Goal: Book appointment/travel/reservation

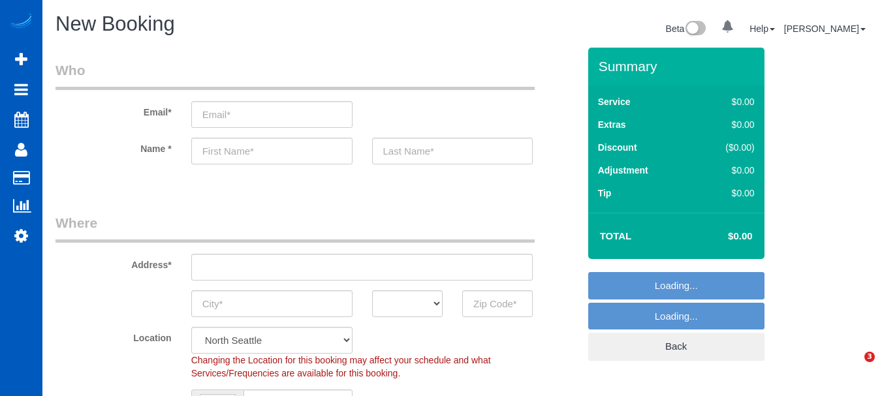
select select "199"
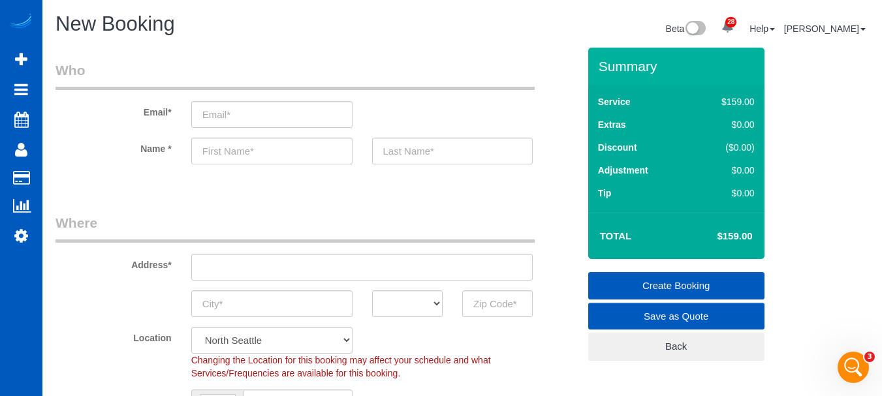
click at [298, 89] on legend "Who" at bounding box center [294, 75] width 479 height 29
click at [299, 89] on legend "Who" at bounding box center [294, 75] width 479 height 29
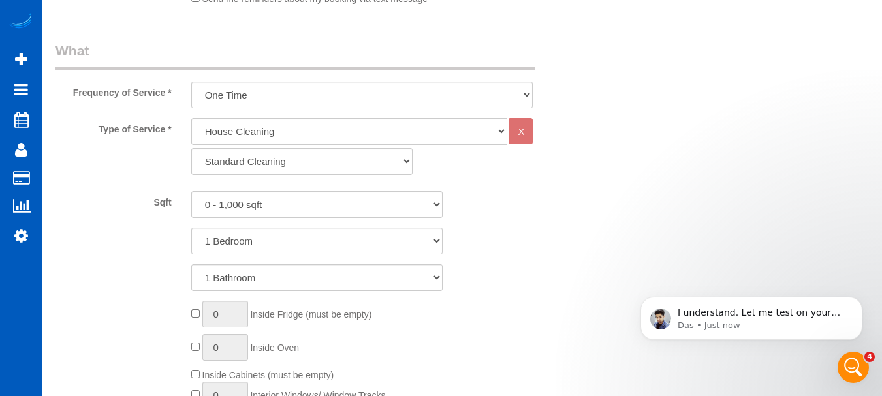
drag, startPoint x: 272, startPoint y: 33, endPoint x: 256, endPoint y: 33, distance: 15.7
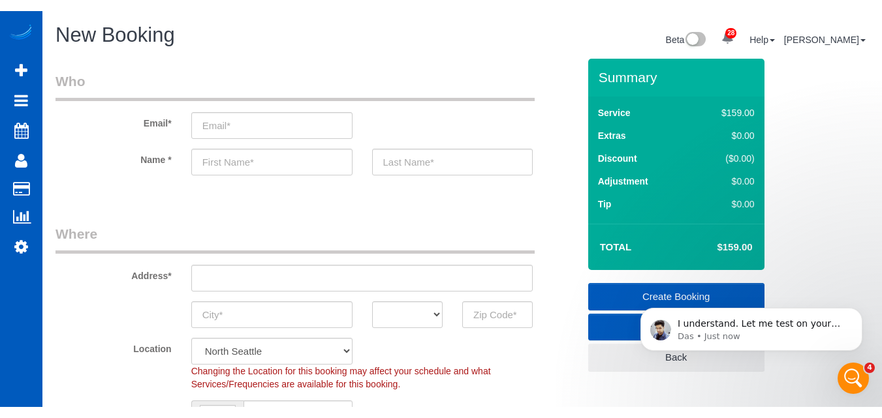
scroll to position [44, 0]
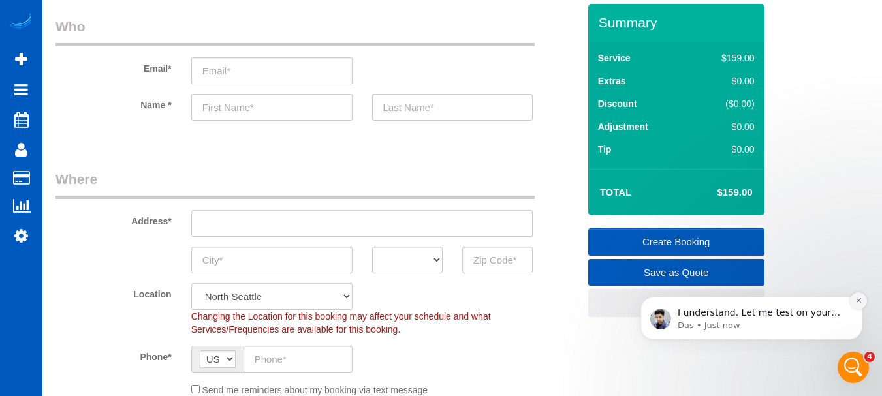
click at [858, 299] on icon "Dismiss notification" at bounding box center [858, 300] width 7 height 7
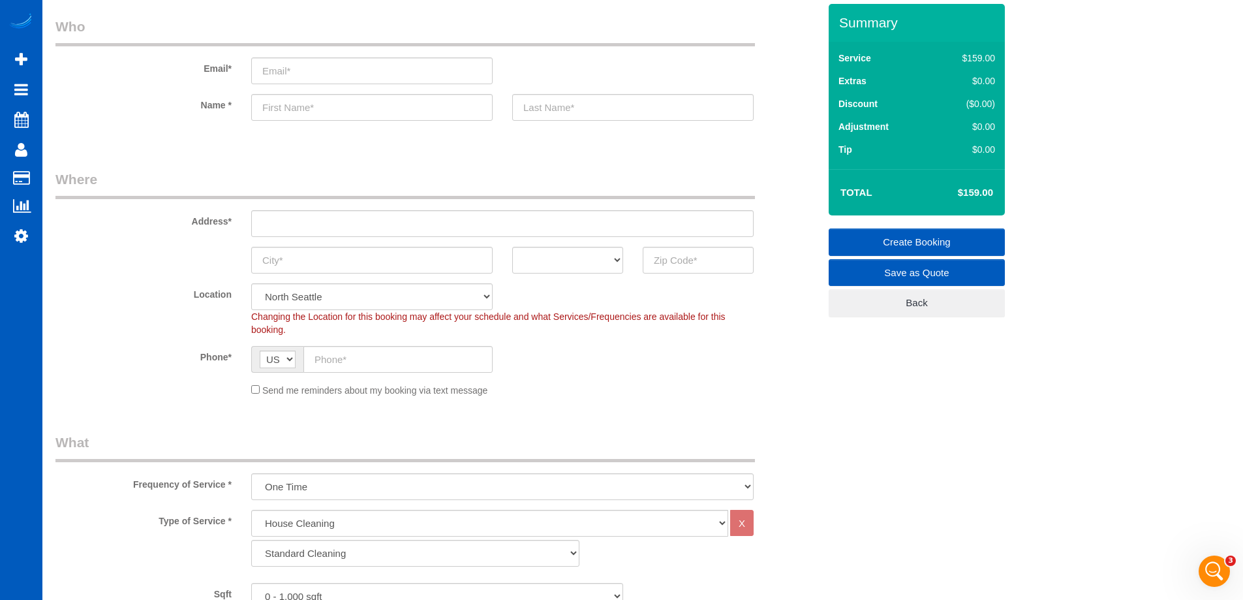
click at [129, 65] on label "Email*" at bounding box center [144, 66] width 196 height 18
click at [144, 97] on label "Name *" at bounding box center [144, 103] width 196 height 18
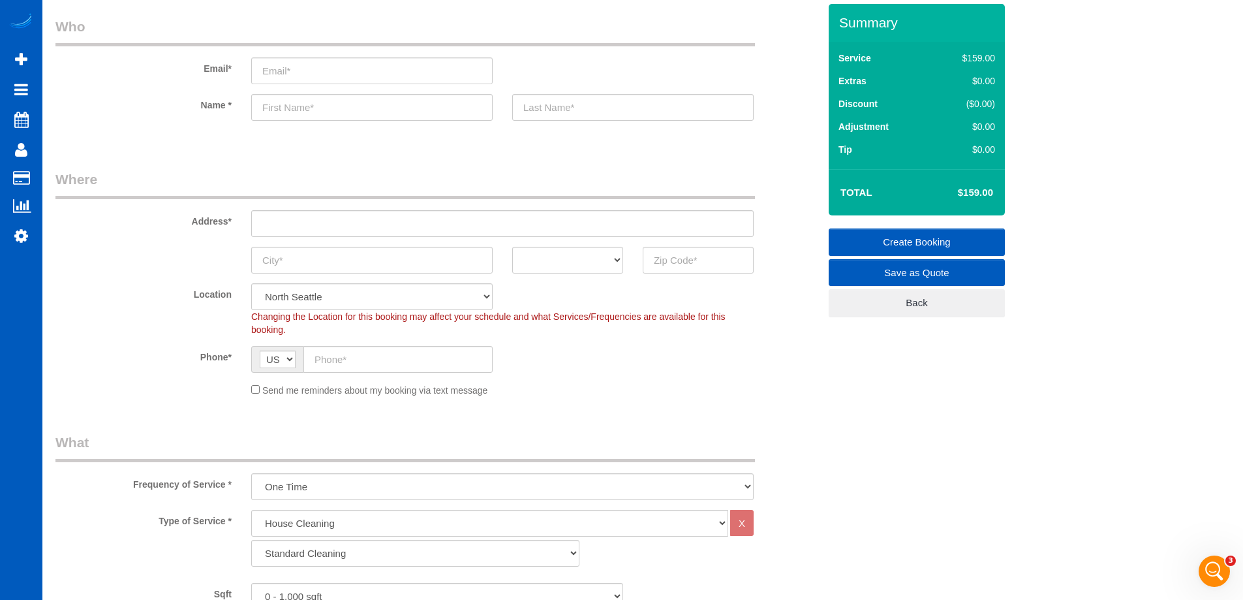
click at [140, 65] on label "Email*" at bounding box center [144, 66] width 196 height 18
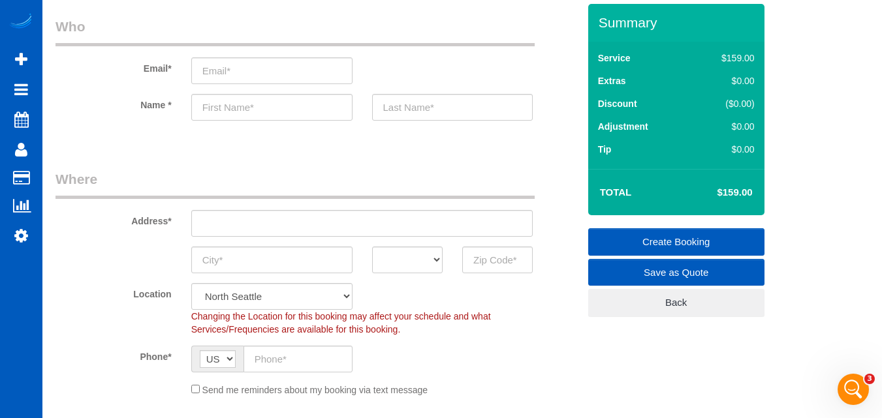
click at [448, 39] on legend "Who" at bounding box center [294, 31] width 479 height 29
click at [510, 38] on legend "Who" at bounding box center [294, 31] width 479 height 29
drag, startPoint x: 510, startPoint y: 38, endPoint x: 475, endPoint y: 26, distance: 37.2
click at [510, 37] on legend "Who" at bounding box center [294, 31] width 479 height 29
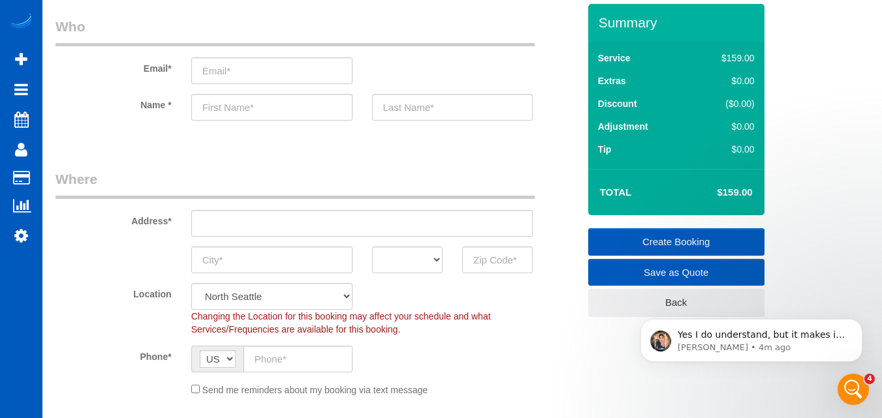
scroll to position [0, 0]
click at [271, 25] on legend "Who" at bounding box center [294, 31] width 479 height 29
